Goal: Navigation & Orientation: Find specific page/section

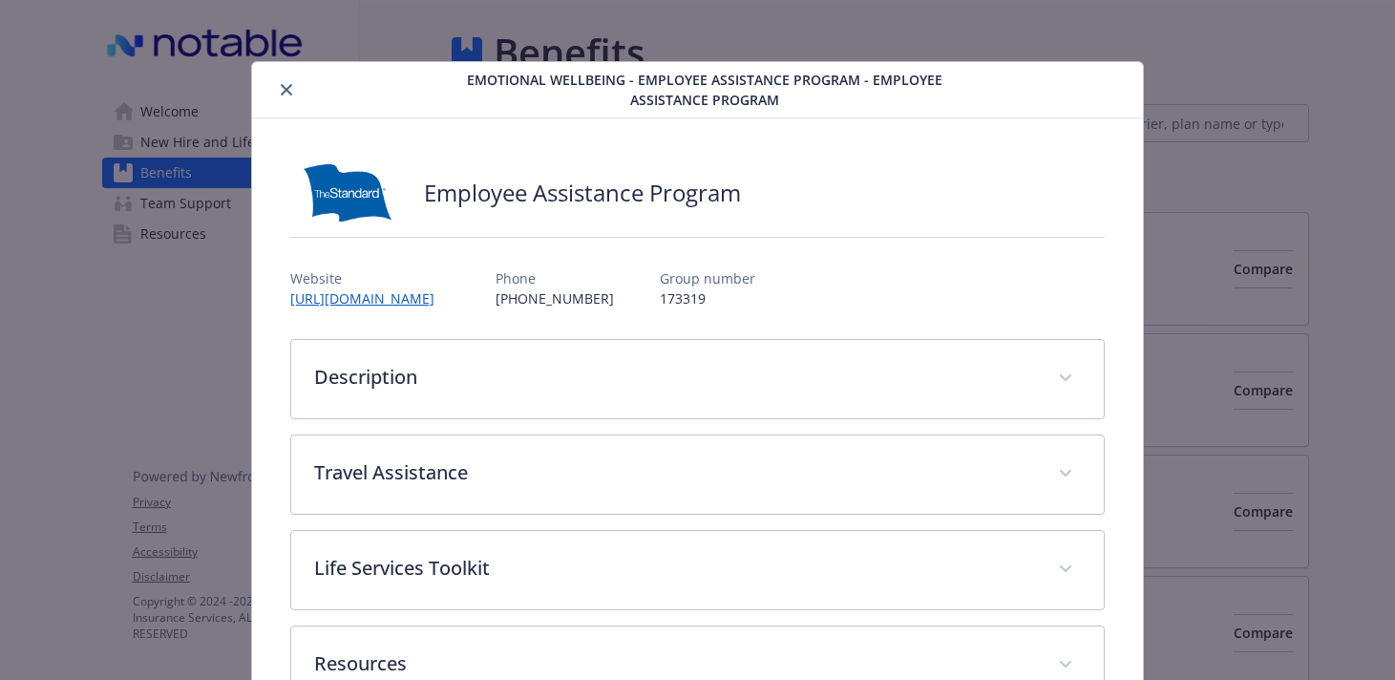
scroll to position [57, 0]
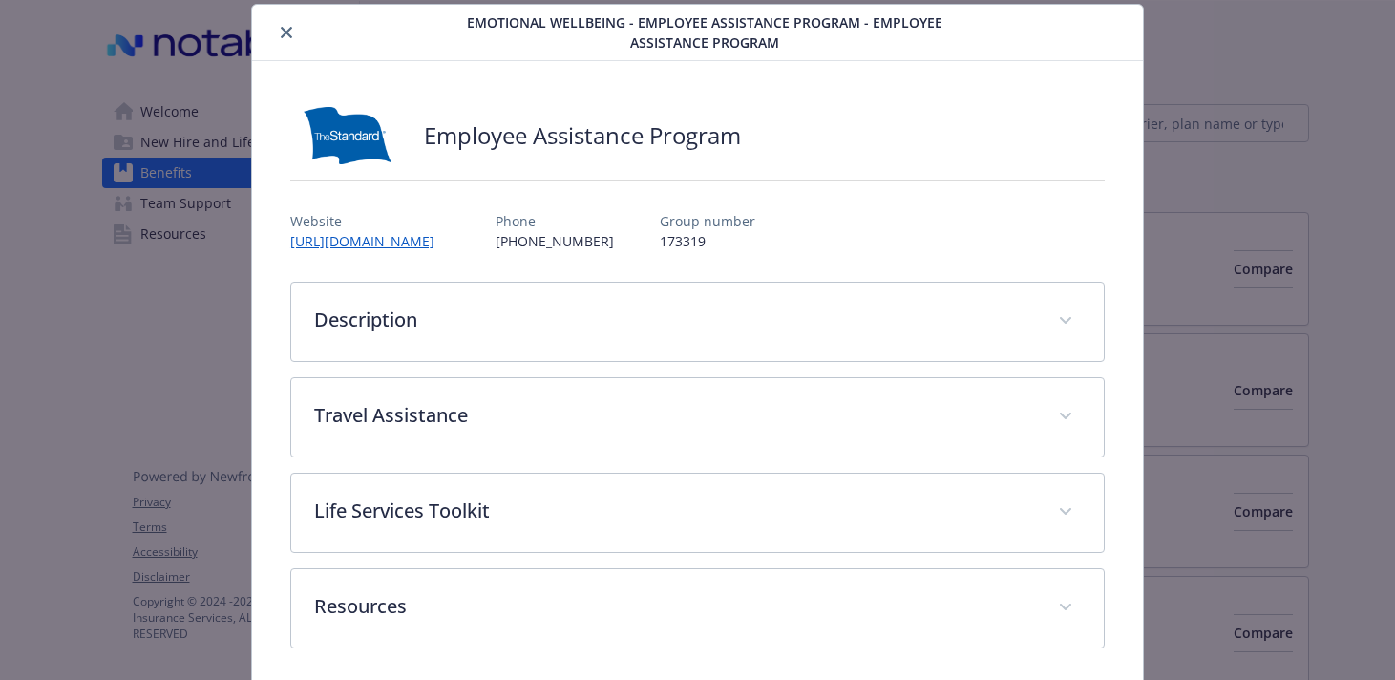
click at [279, 35] on button "close" at bounding box center [286, 32] width 23 height 23
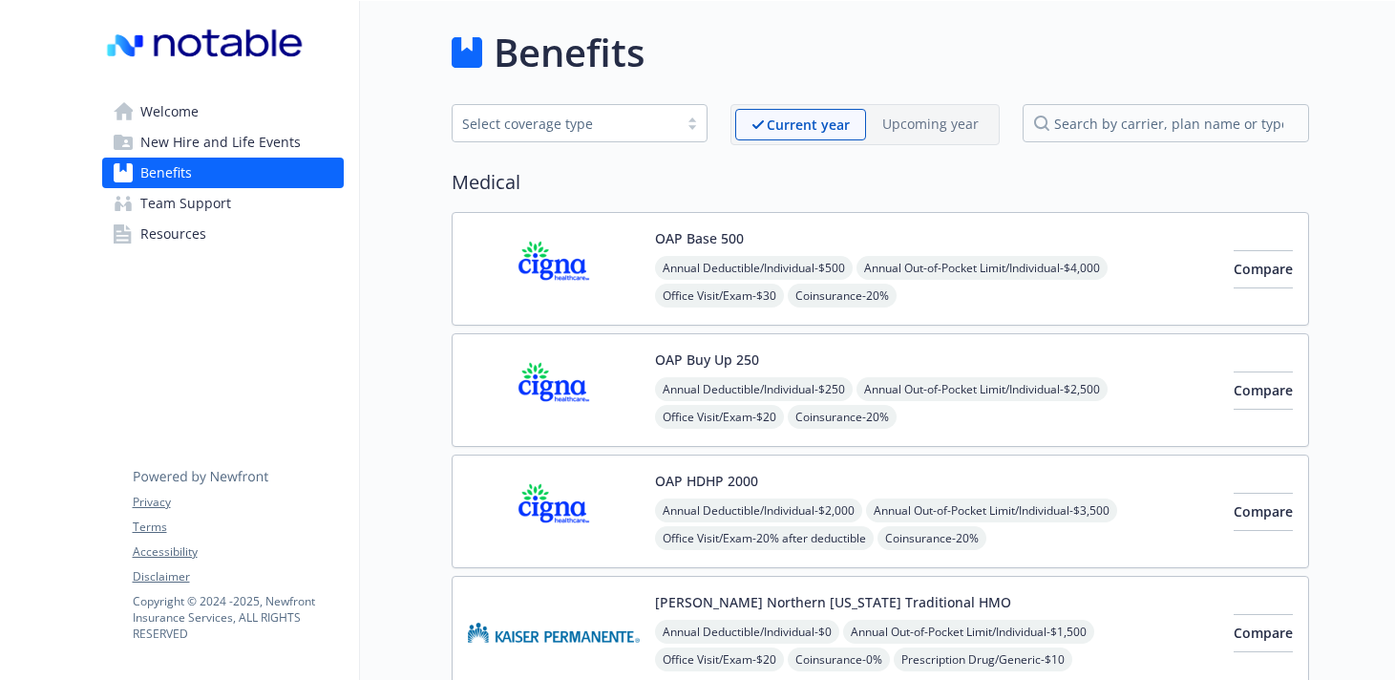
click at [191, 118] on span "Welcome" at bounding box center [169, 111] width 58 height 31
